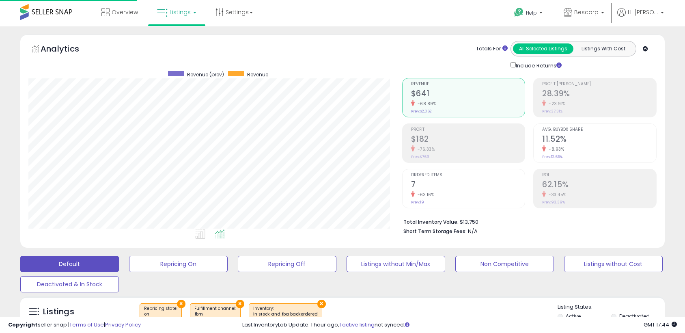
select select "**"
